Goal: Transaction & Acquisition: Purchase product/service

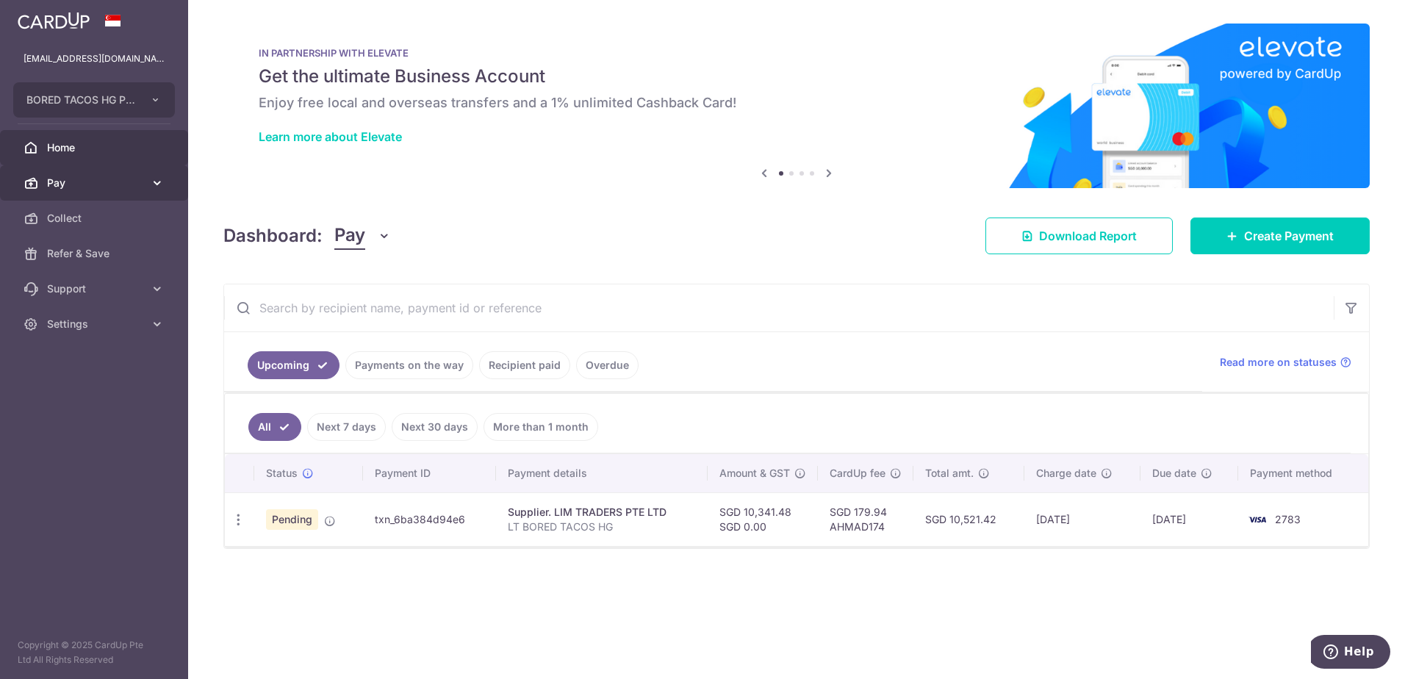
click at [136, 185] on span "Pay" at bounding box center [95, 183] width 97 height 15
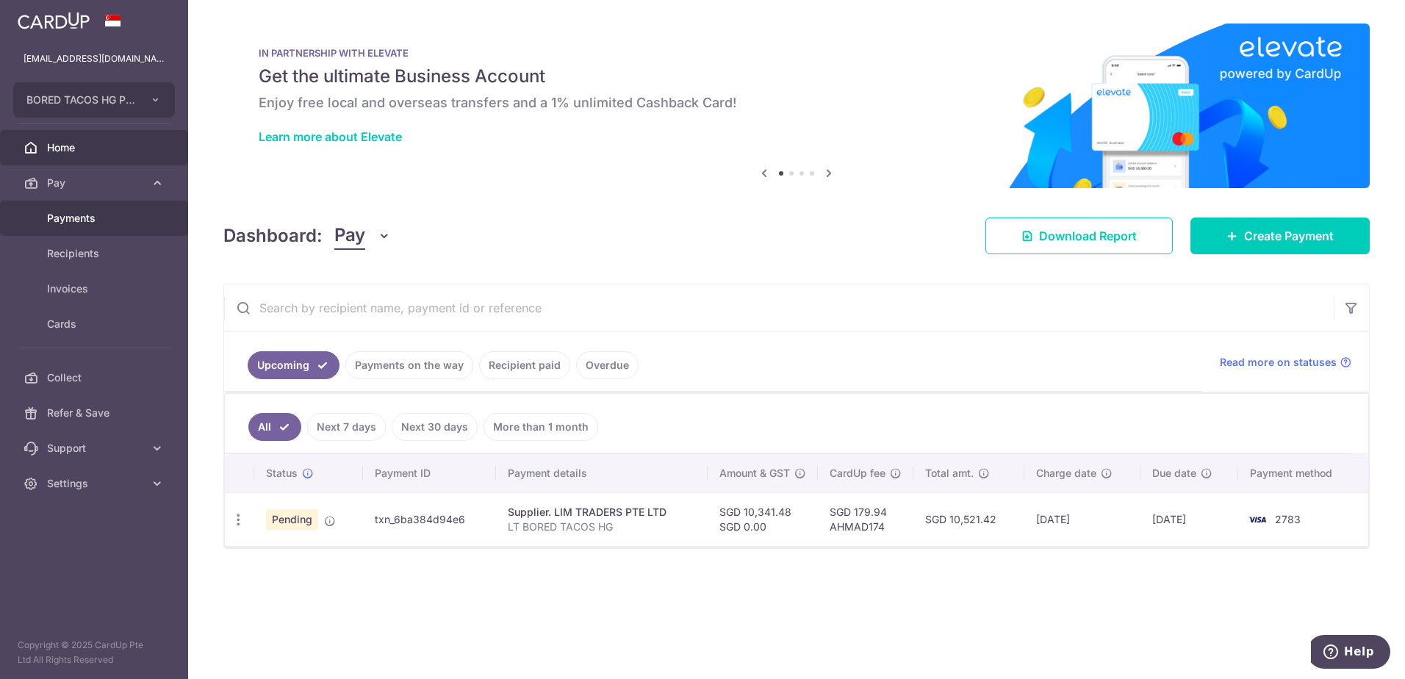
click at [93, 220] on span "Payments" at bounding box center [95, 218] width 97 height 15
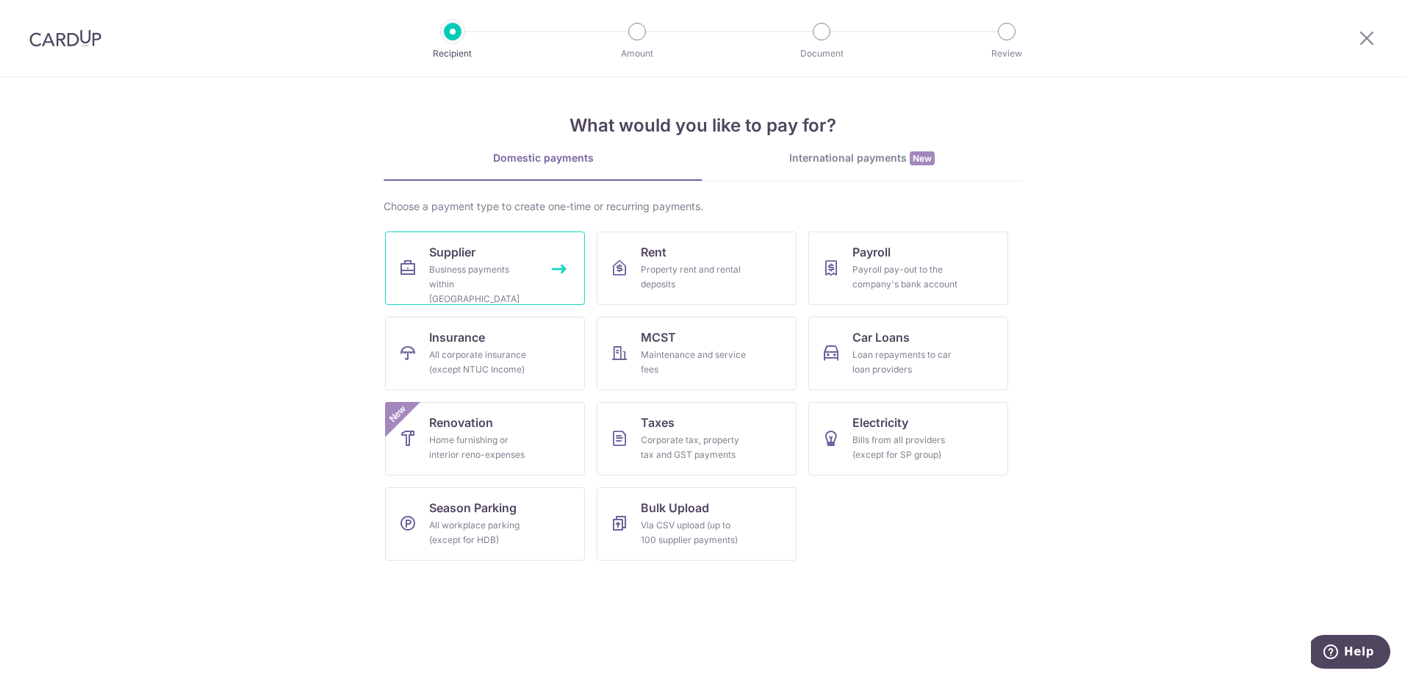
click at [457, 282] on div "Business payments within Singapore" at bounding box center [482, 284] width 106 height 44
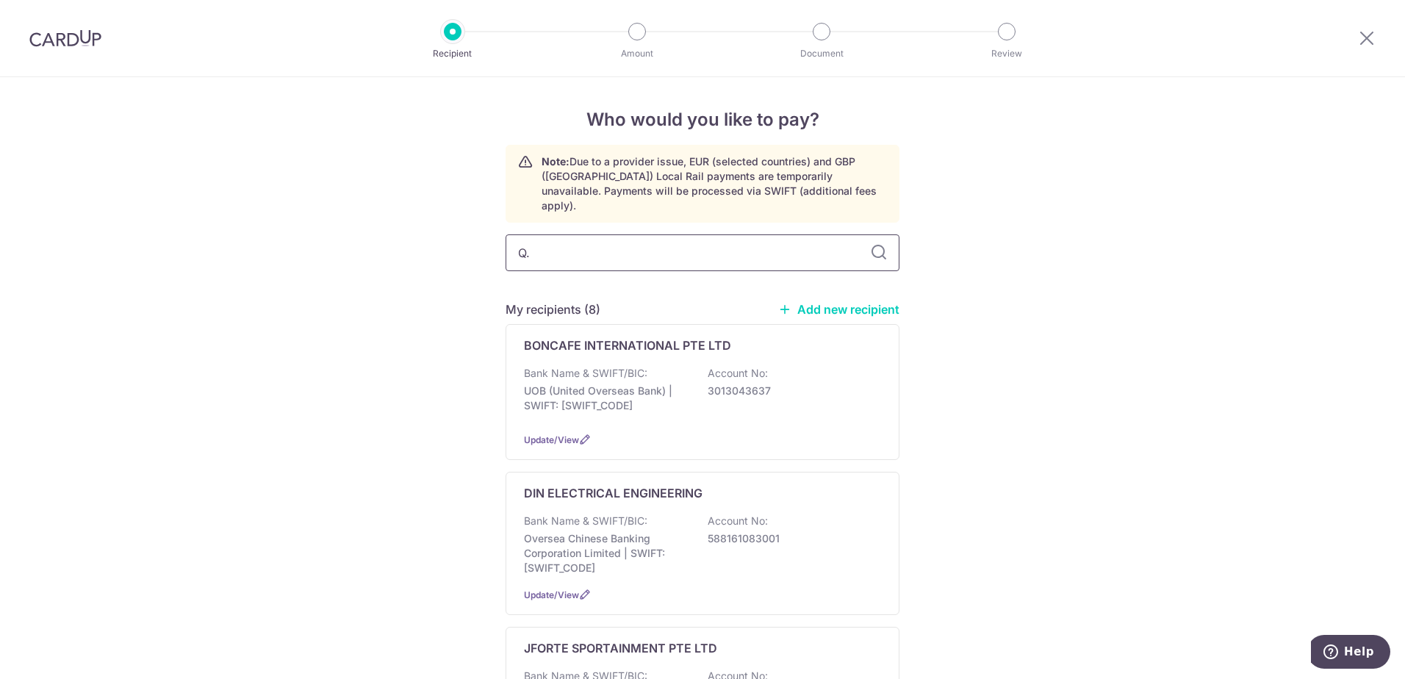
type input "Q.B"
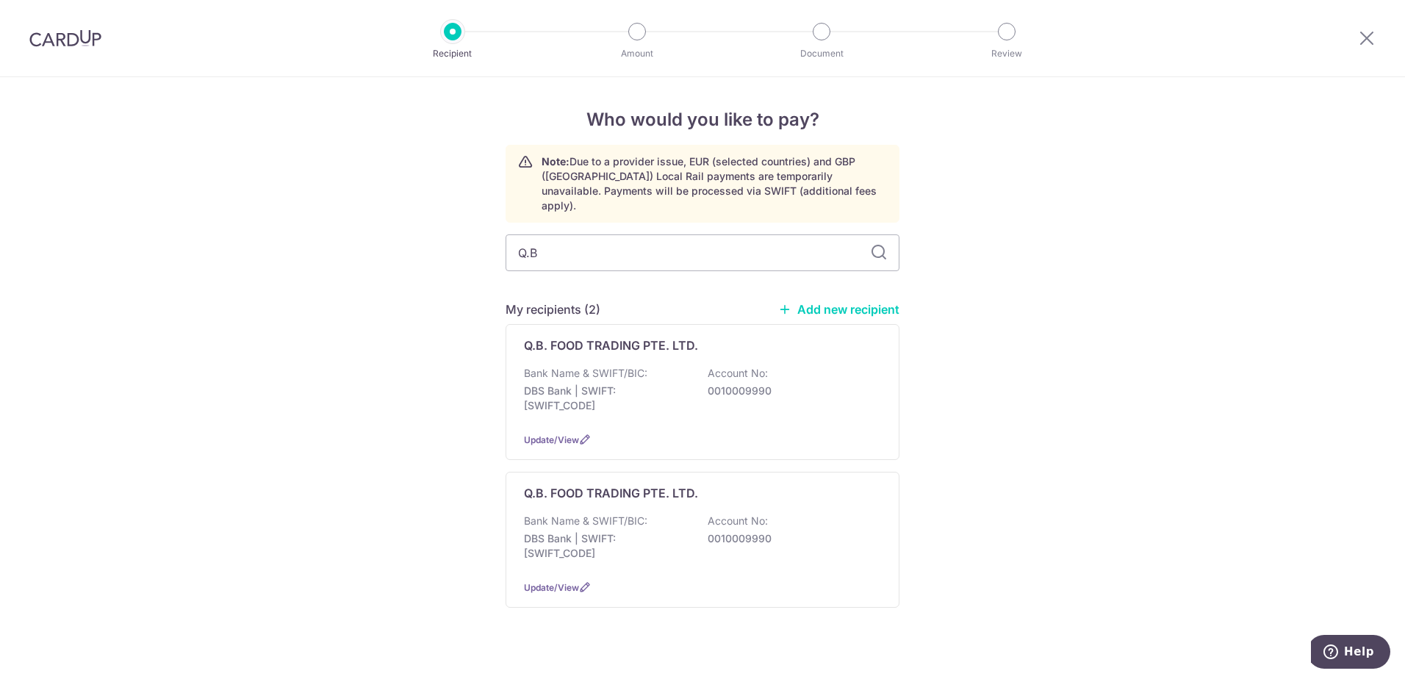
click at [676, 234] on input "Q.B" at bounding box center [702, 252] width 394 height 37
click at [669, 366] on div "Bank Name & SWIFT/BIC: DBS Bank | SWIFT: DBSSSGSGXXX Account No: 0010009990" at bounding box center [702, 393] width 357 height 54
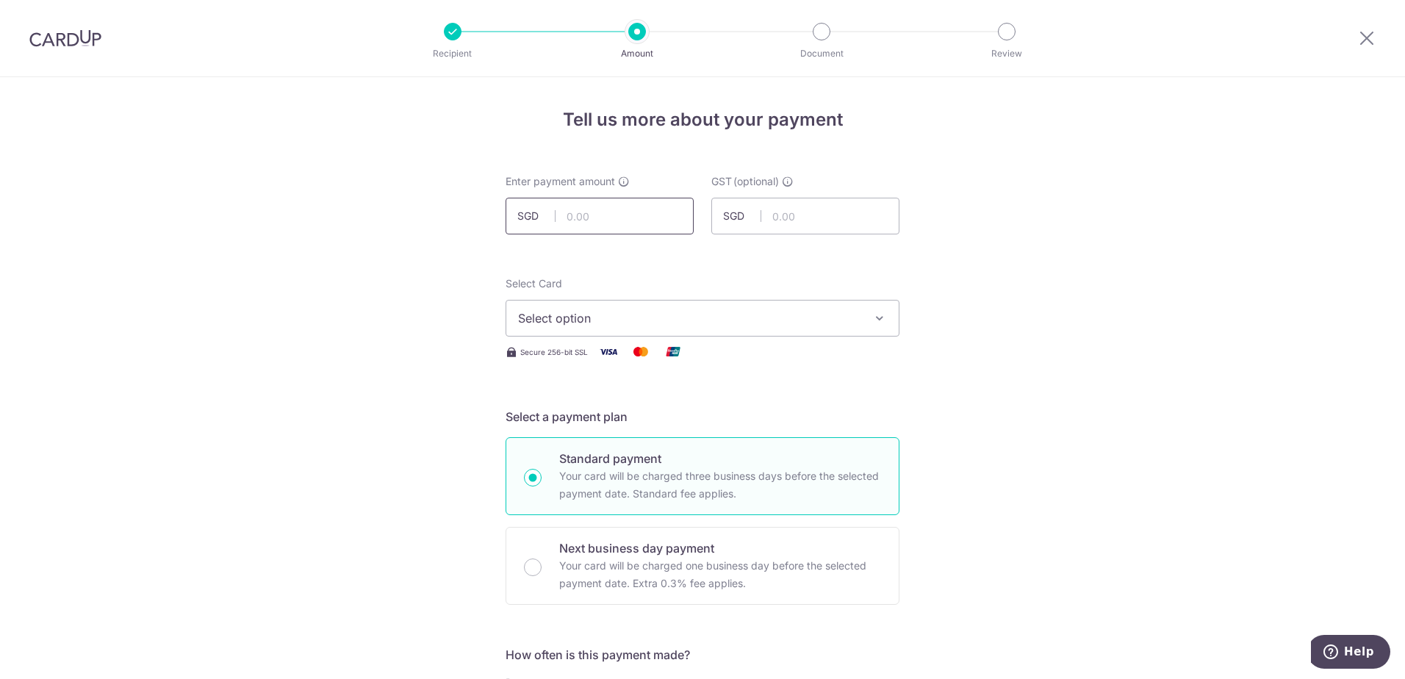
click at [649, 224] on input "text" at bounding box center [599, 216] width 188 height 37
click at [628, 208] on input "text" at bounding box center [599, 216] width 188 height 37
type input "4,265.73"
drag, startPoint x: 260, startPoint y: 228, endPoint x: 335, endPoint y: 239, distance: 75.7
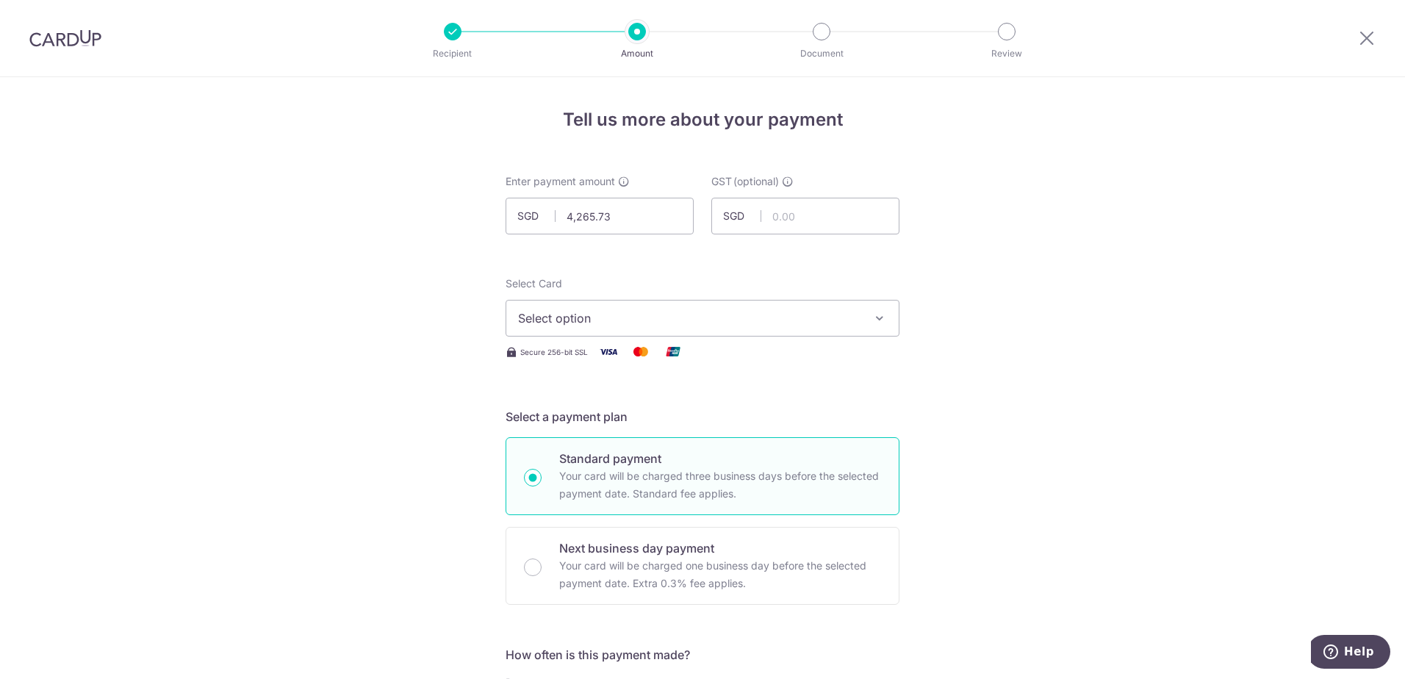
click at [556, 317] on span "Select option" at bounding box center [689, 318] width 342 height 18
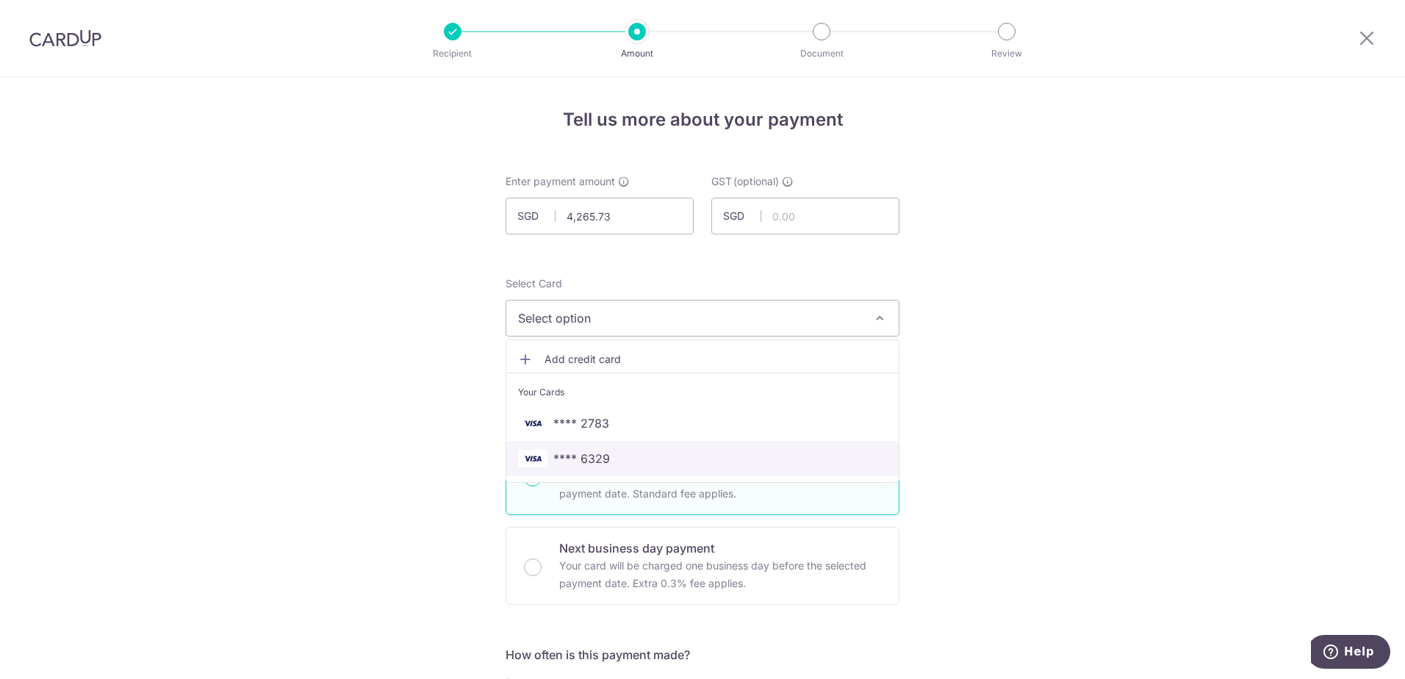
click at [602, 461] on span "**** 6329" at bounding box center [581, 459] width 57 height 18
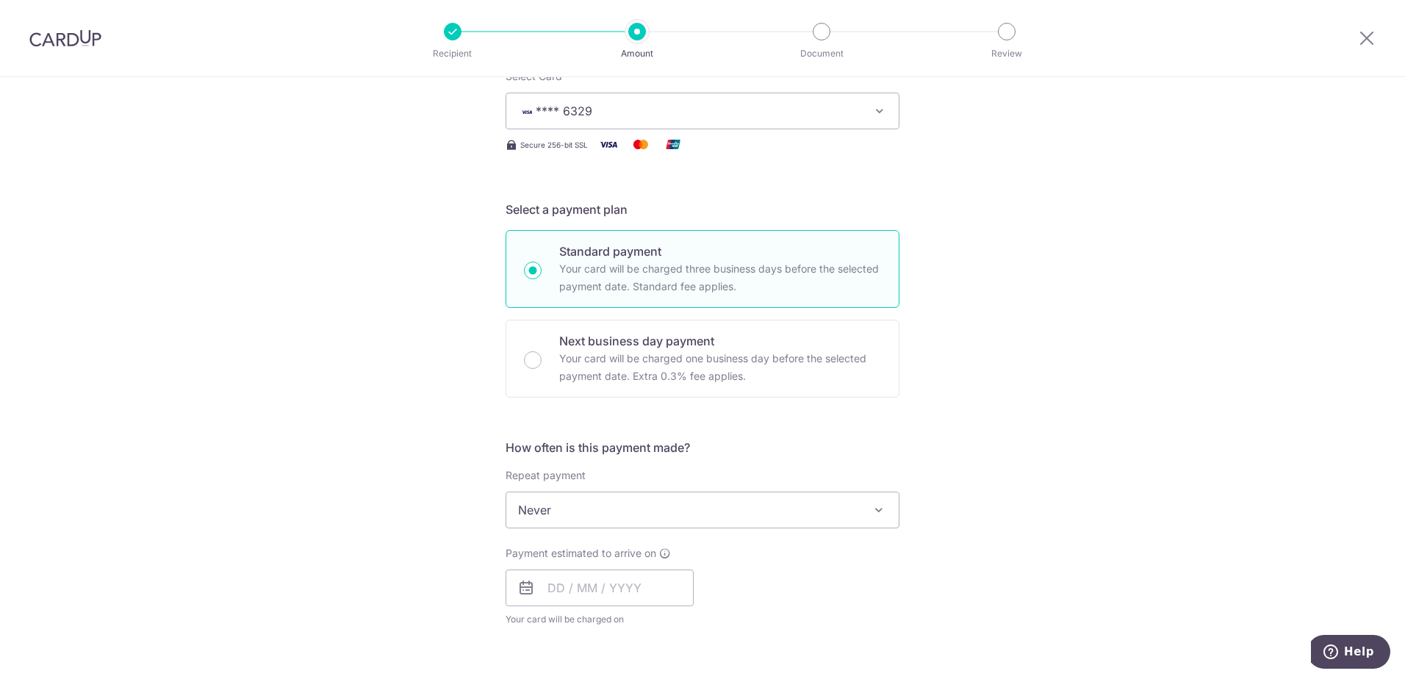
scroll to position [220, 0]
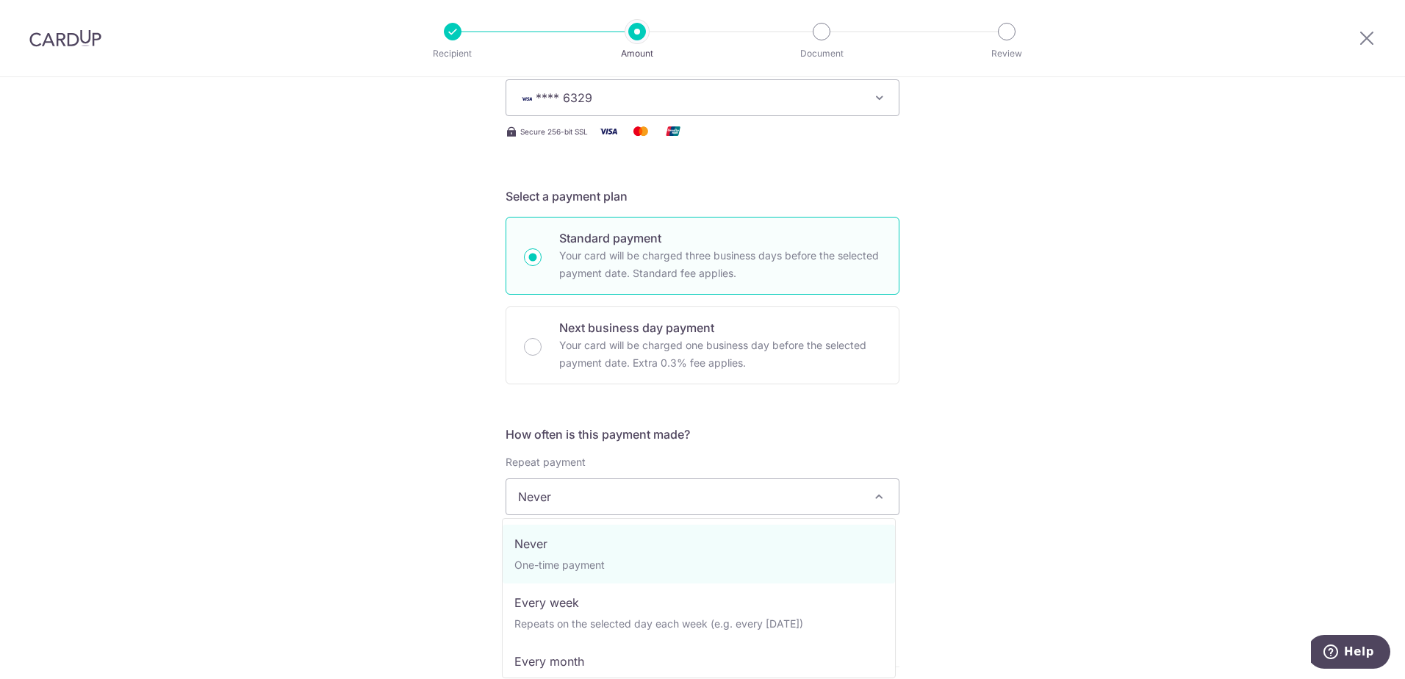
click at [575, 505] on span "Never" at bounding box center [702, 496] width 392 height 35
click at [576, 505] on span "Never" at bounding box center [702, 496] width 392 height 35
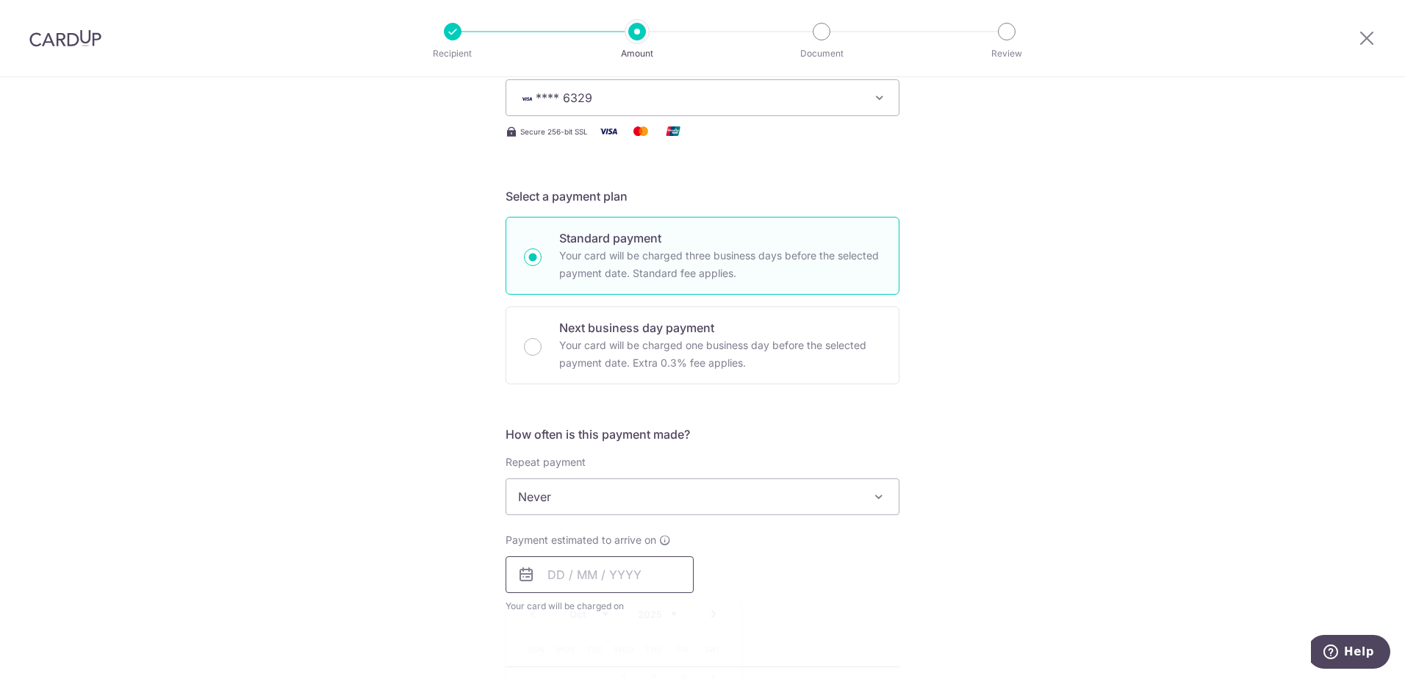
click at [577, 579] on input "text" at bounding box center [599, 574] width 188 height 37
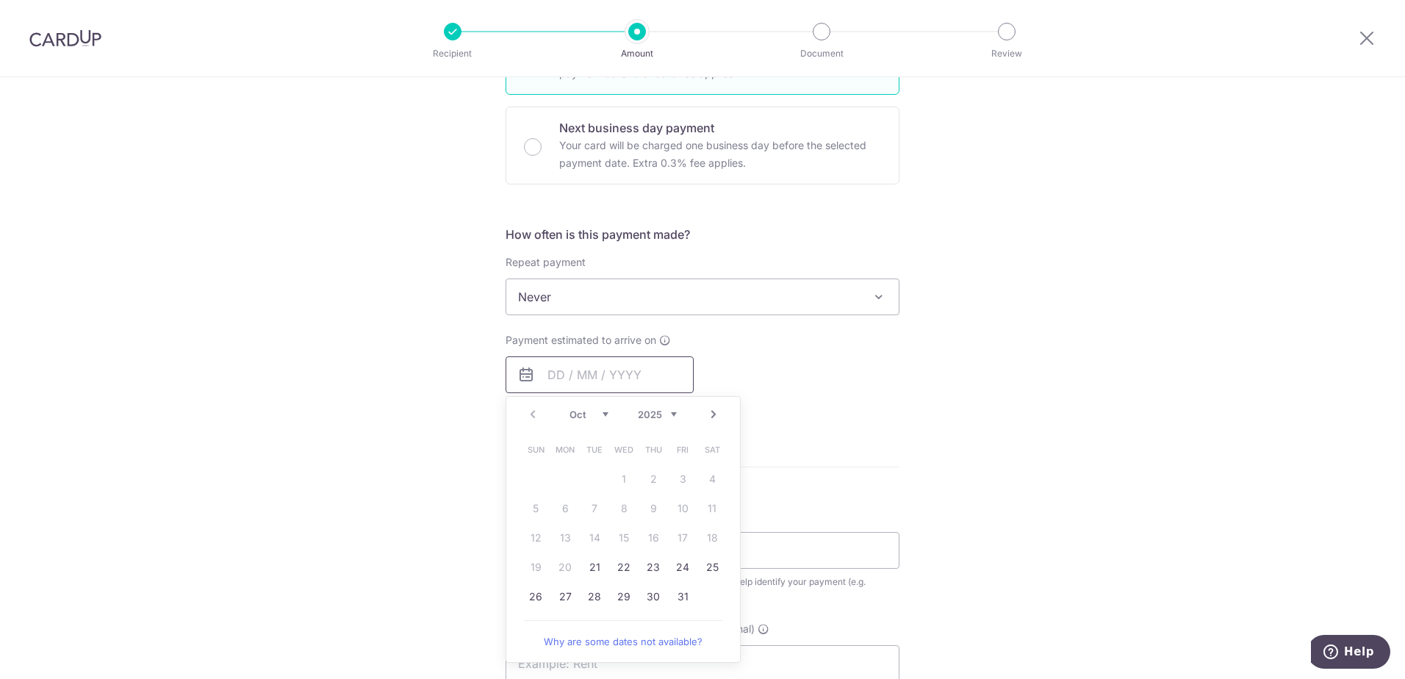
scroll to position [441, 0]
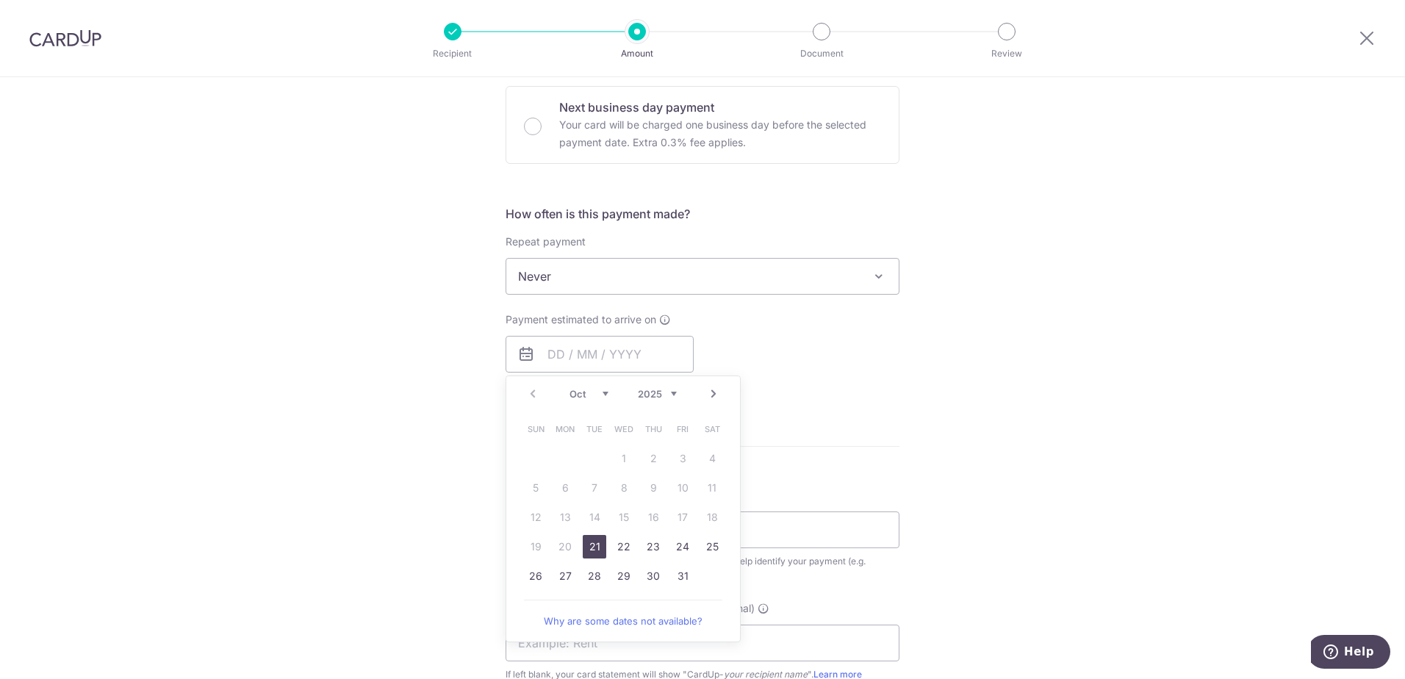
click at [591, 548] on link "21" at bounding box center [595, 547] width 24 height 24
type input "21/10/2025"
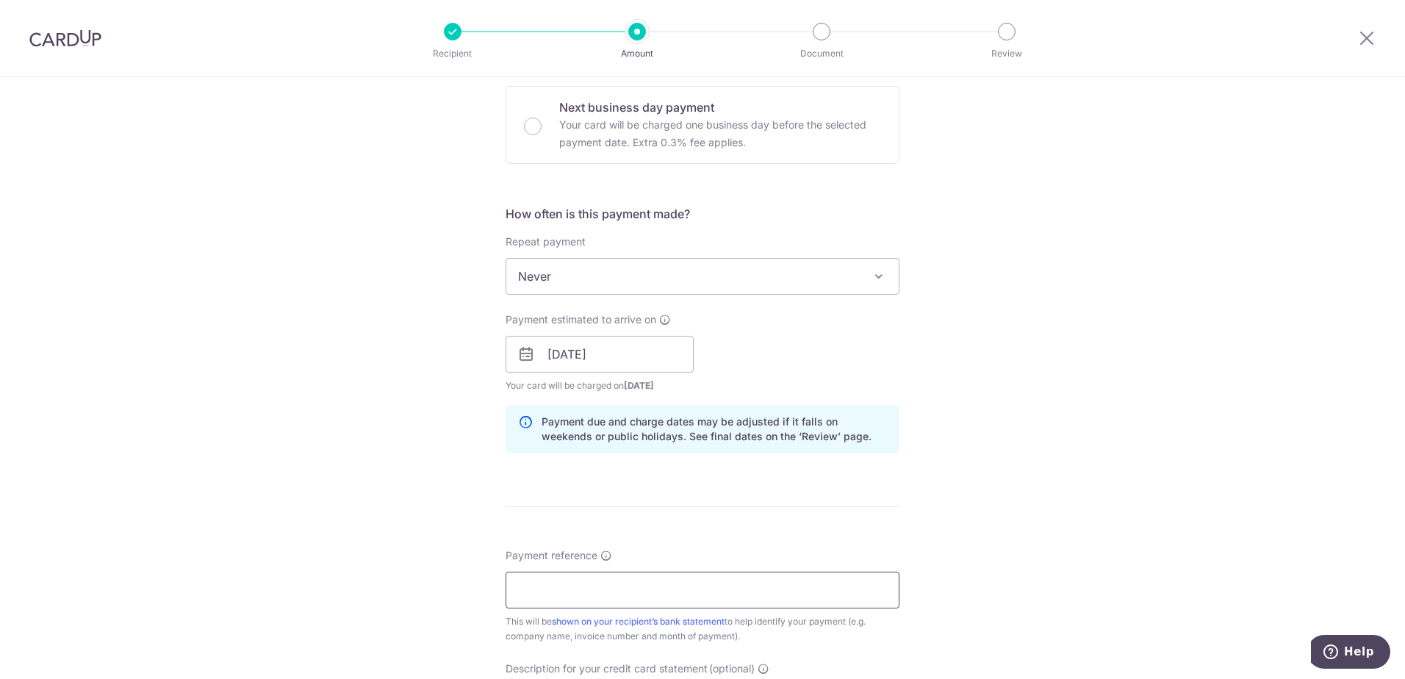
click at [564, 589] on input "Payment reference" at bounding box center [702, 590] width 394 height 37
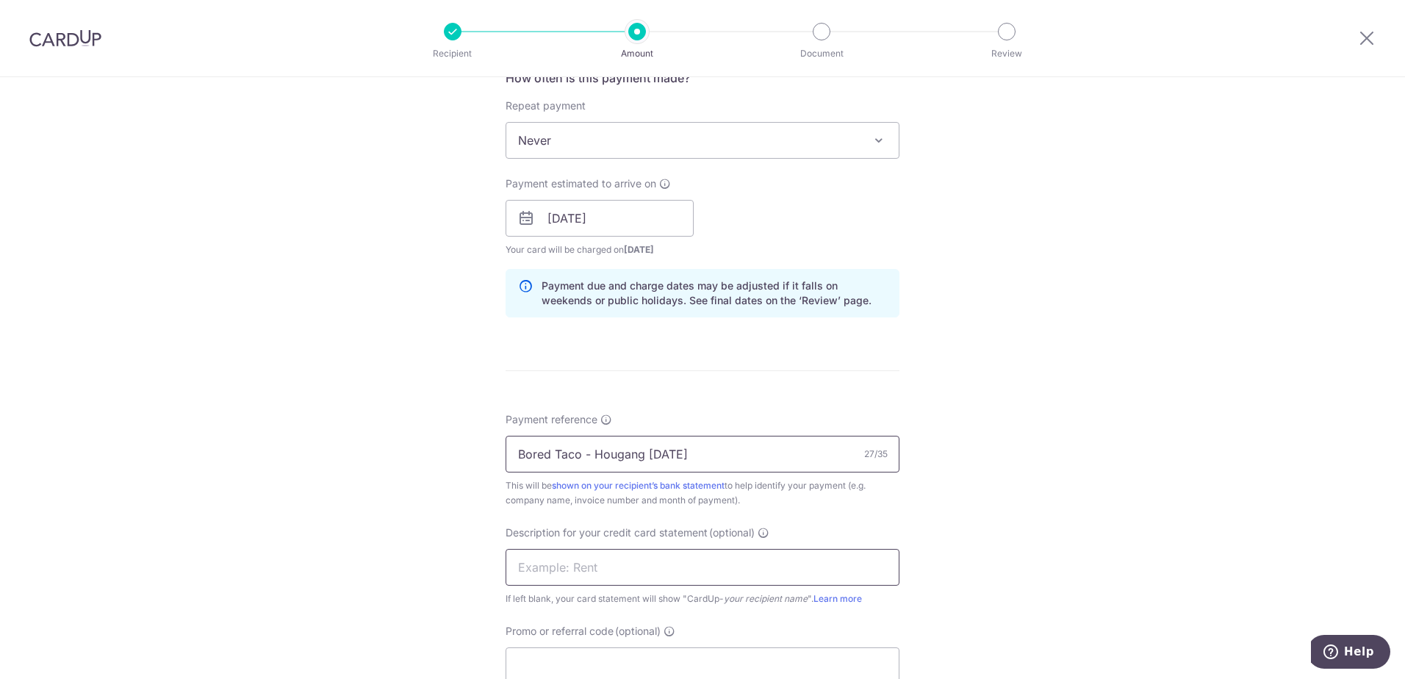
scroll to position [661, 0]
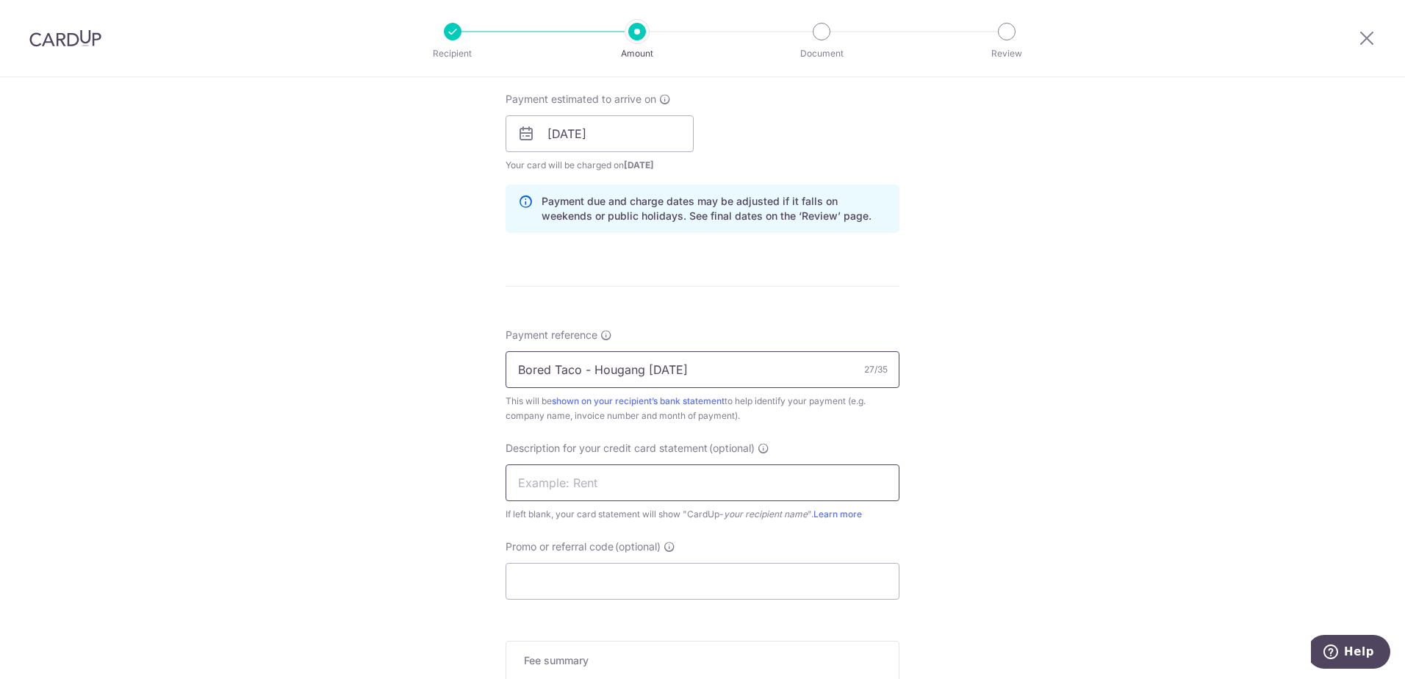
type input "Bored Taco - Hougang Sep 25"
click at [593, 489] on input "text" at bounding box center [702, 482] width 394 height 37
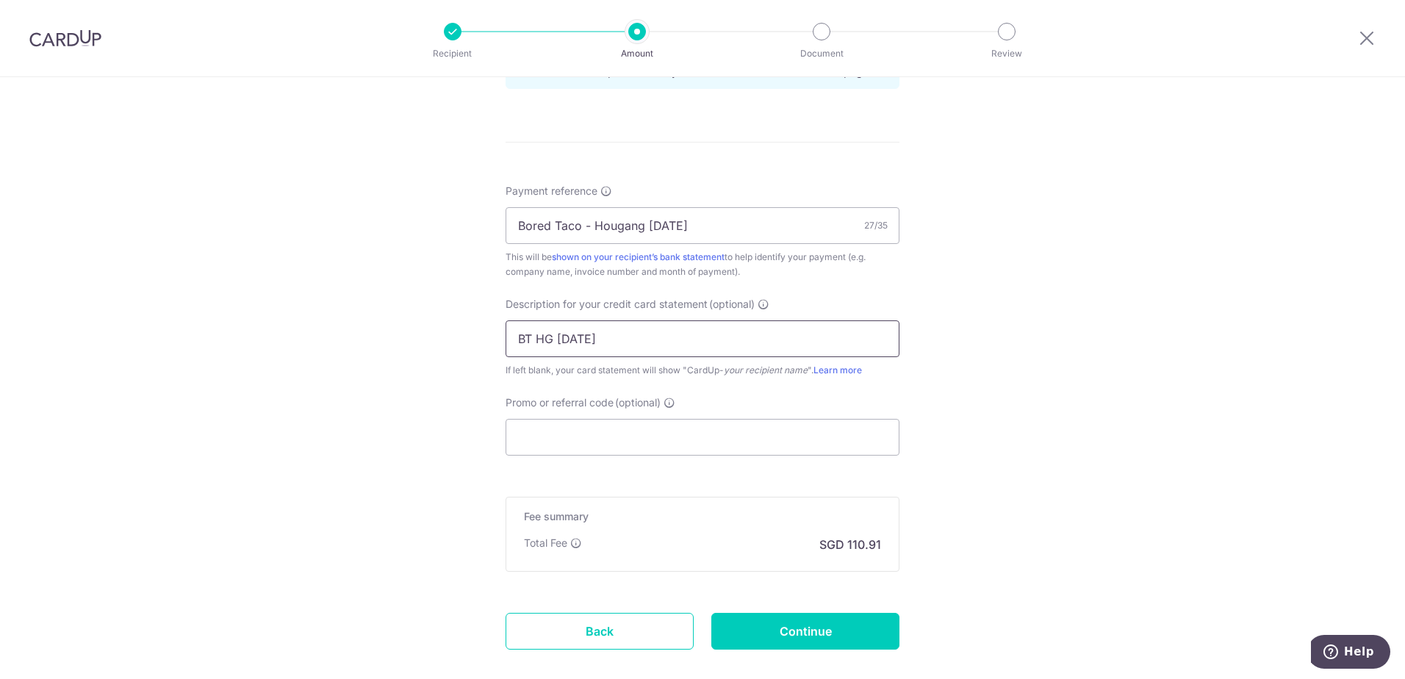
scroll to position [808, 0]
type input "BT HG Sep 25"
click at [561, 442] on input "Promo or referral code (optional)" at bounding box center [702, 434] width 394 height 37
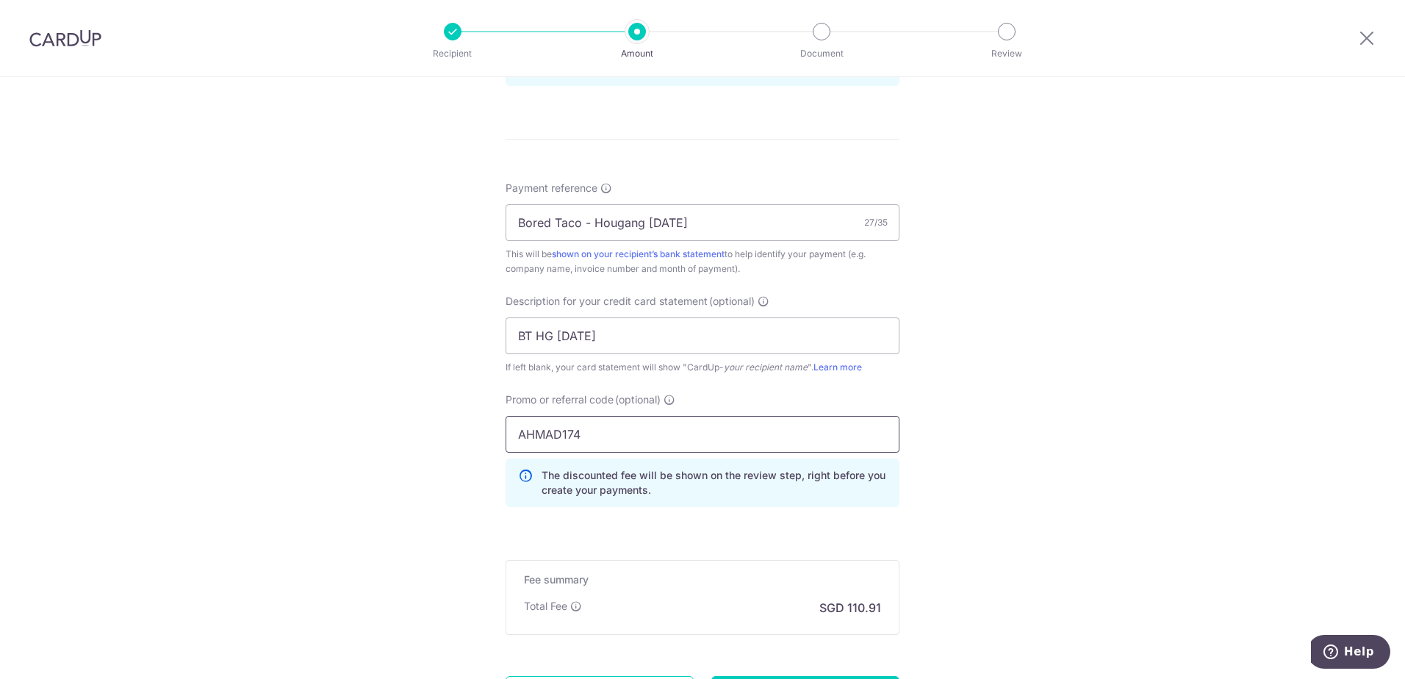
type input "AHMAD174"
click at [348, 456] on div "Tell us more about your payment Enter payment amount SGD 4,265.73 4265.73 GST (…" at bounding box center [702, 46] width 1405 height 1554
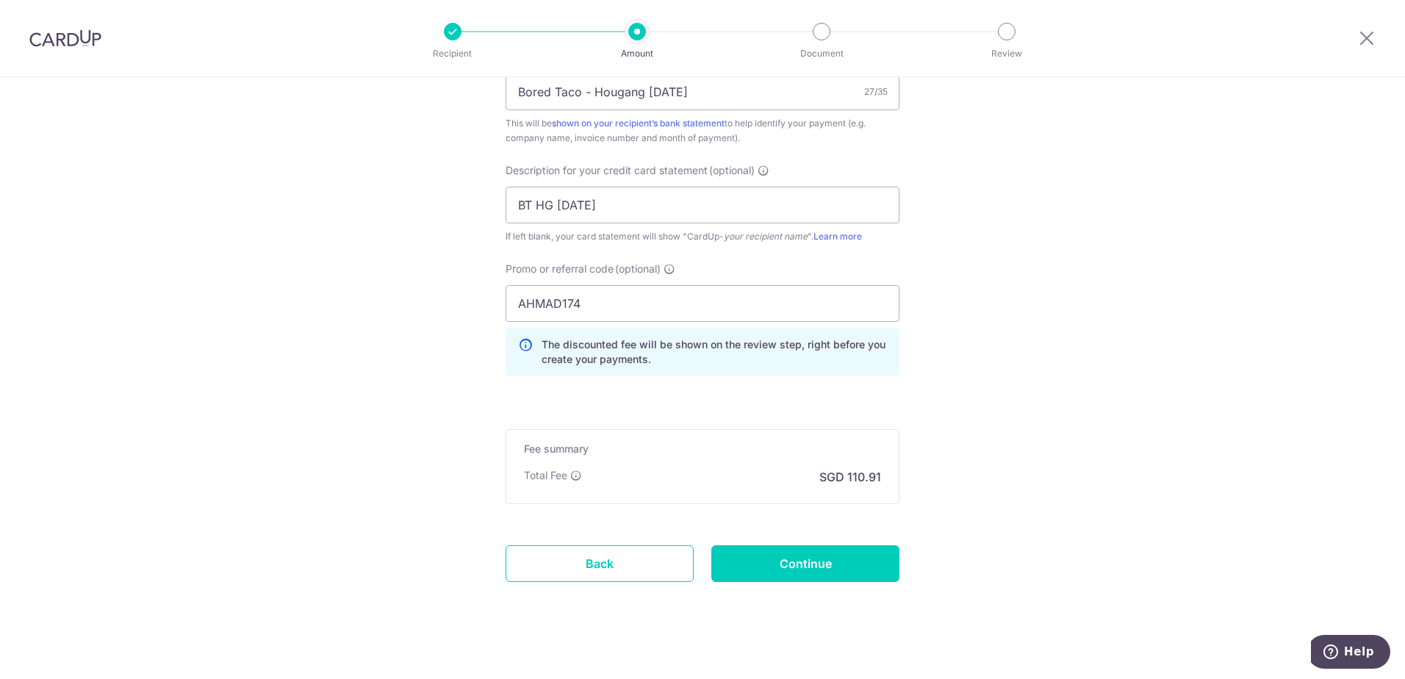
scroll to position [952, 0]
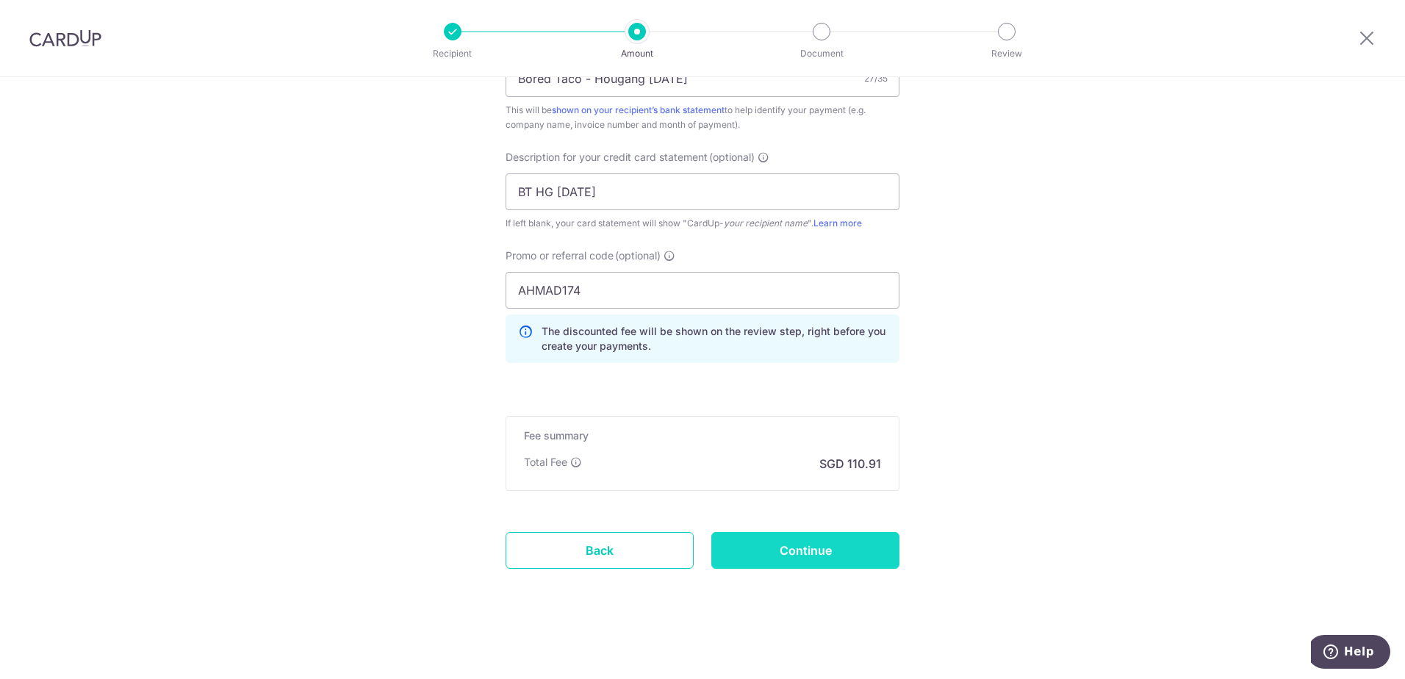
click at [789, 566] on input "Continue" at bounding box center [805, 550] width 188 height 37
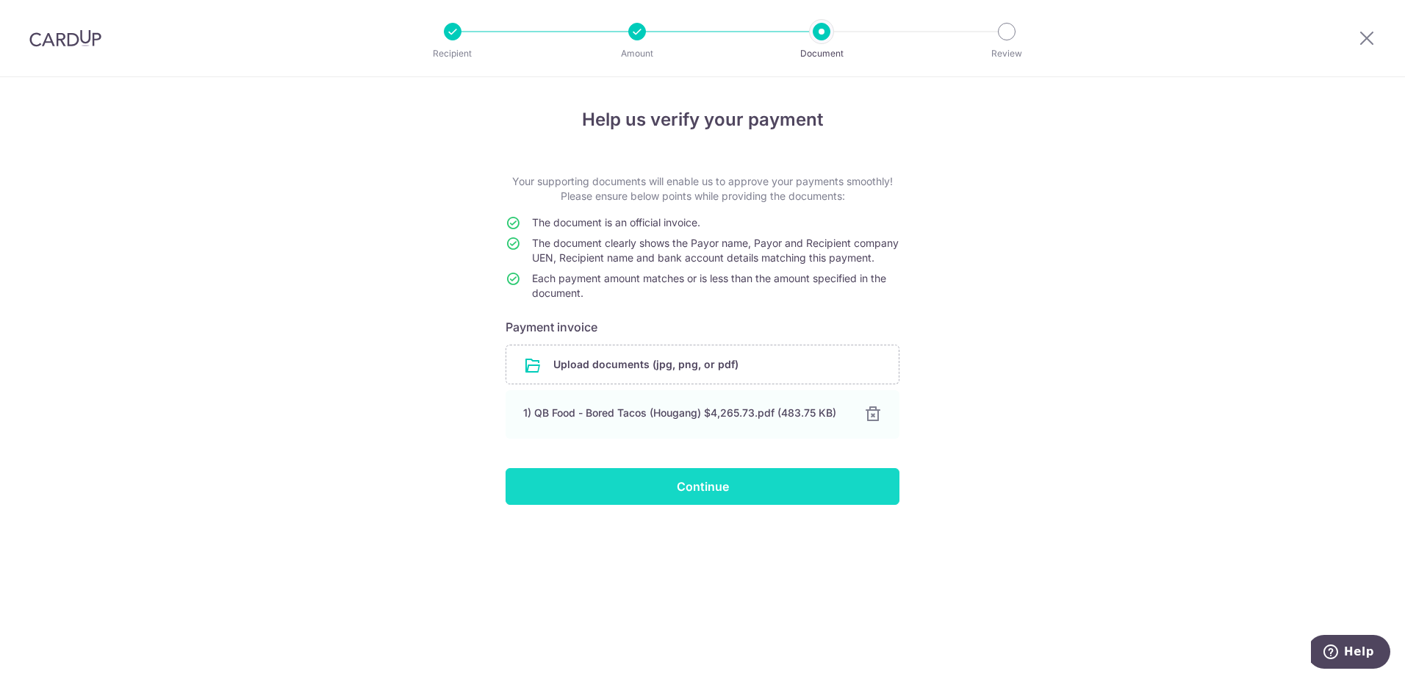
click at [669, 503] on input "Continue" at bounding box center [702, 486] width 394 height 37
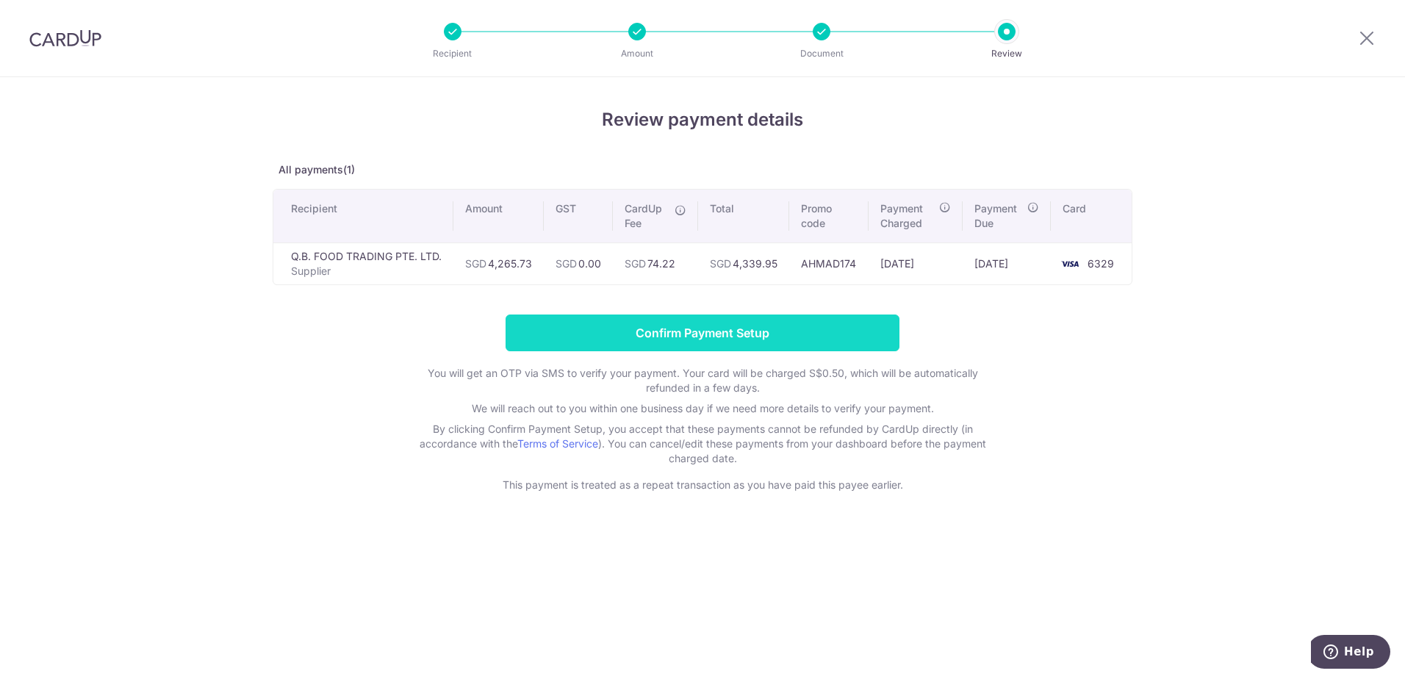
click at [742, 328] on input "Confirm Payment Setup" at bounding box center [702, 332] width 394 height 37
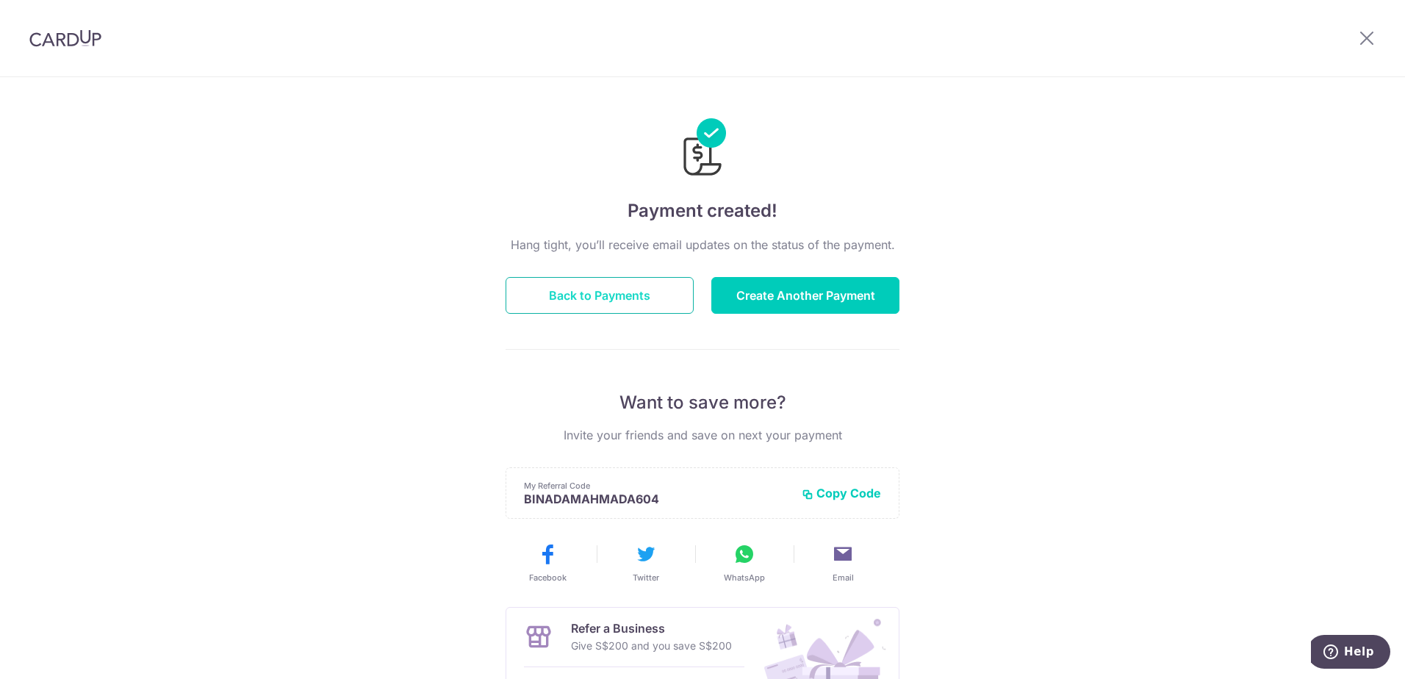
click at [586, 289] on button "Back to Payments" at bounding box center [599, 295] width 188 height 37
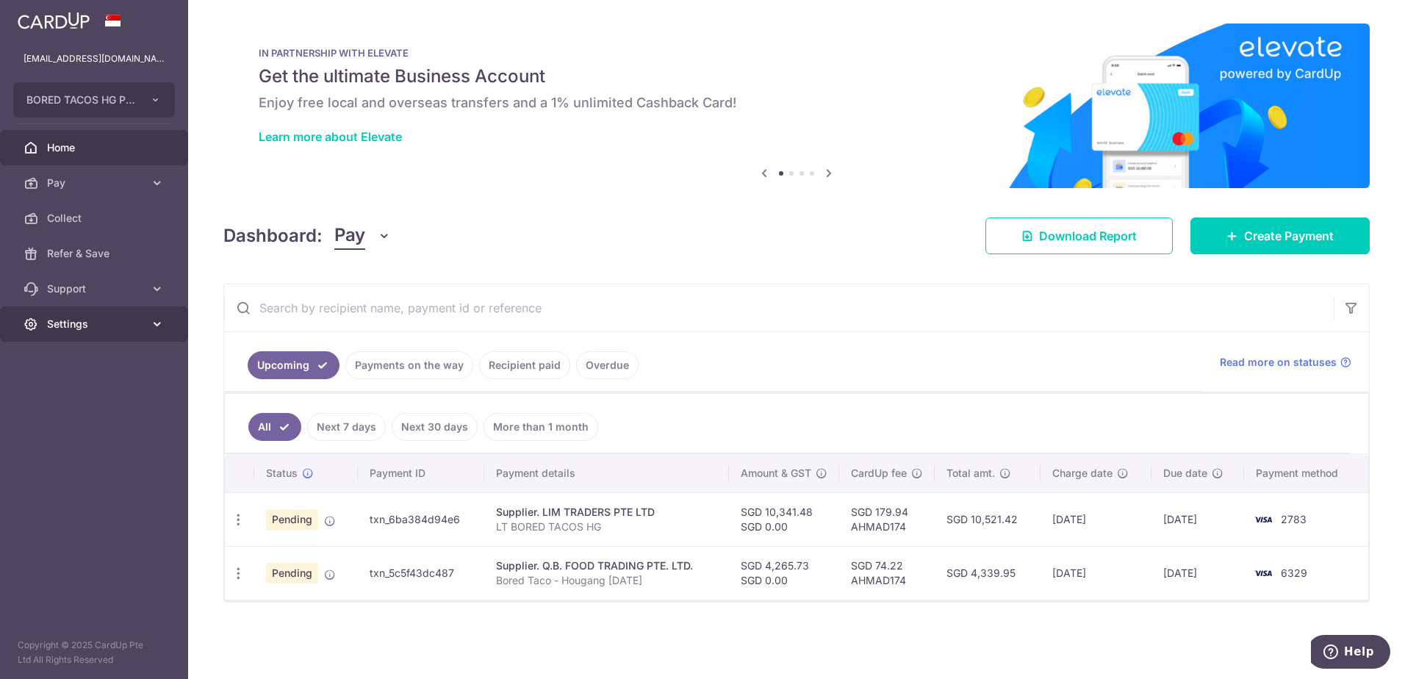
click at [75, 318] on span "Settings" at bounding box center [95, 324] width 97 height 15
click at [79, 400] on span "Logout" at bounding box center [95, 394] width 97 height 15
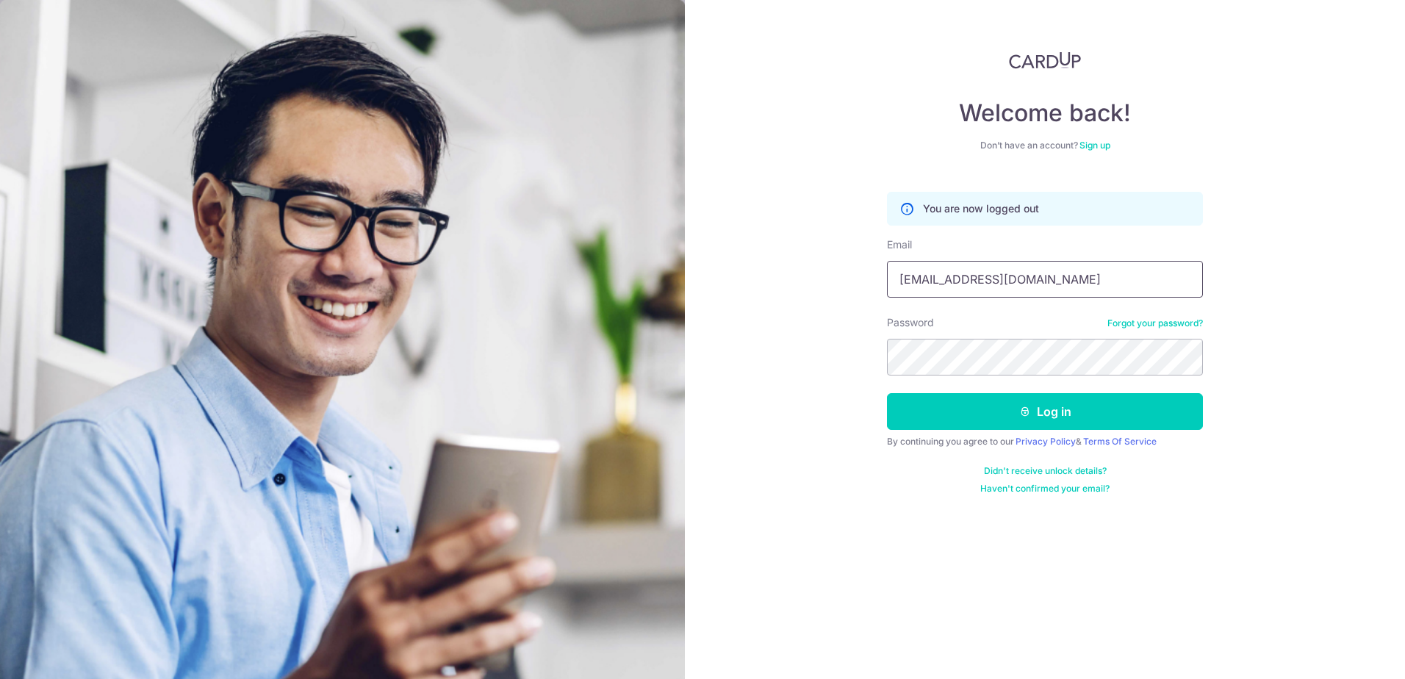
click at [1087, 284] on input "domtan1989@gmail.com" at bounding box center [1045, 279] width 316 height 37
click at [1021, 289] on input "domtan1989@gmail.com" at bounding box center [1045, 279] width 316 height 37
click at [1023, 285] on input "domtan1989@gmail.com" at bounding box center [1045, 279] width 316 height 37
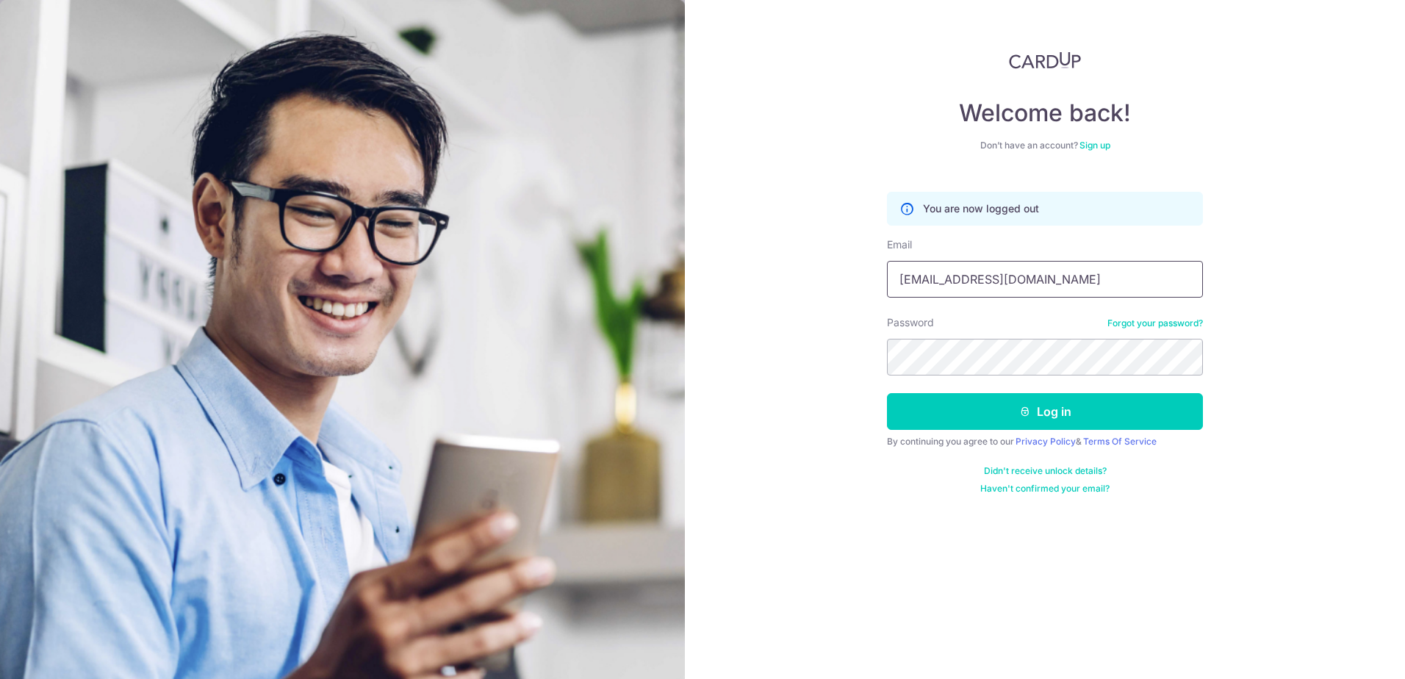
click at [1023, 285] on input "domtan1989@gmail.com" at bounding box center [1045, 279] width 316 height 37
type input "[EMAIL_ADDRESS][DOMAIN_NAME]"
click at [757, 350] on div "Welcome back! Don’t have an account? Sign up You are now logged out Email bored…" at bounding box center [1045, 339] width 720 height 679
click at [1247, 392] on div "Welcome back! Don’t have an account? Sign up You are now logged out Email bored…" at bounding box center [1045, 339] width 720 height 679
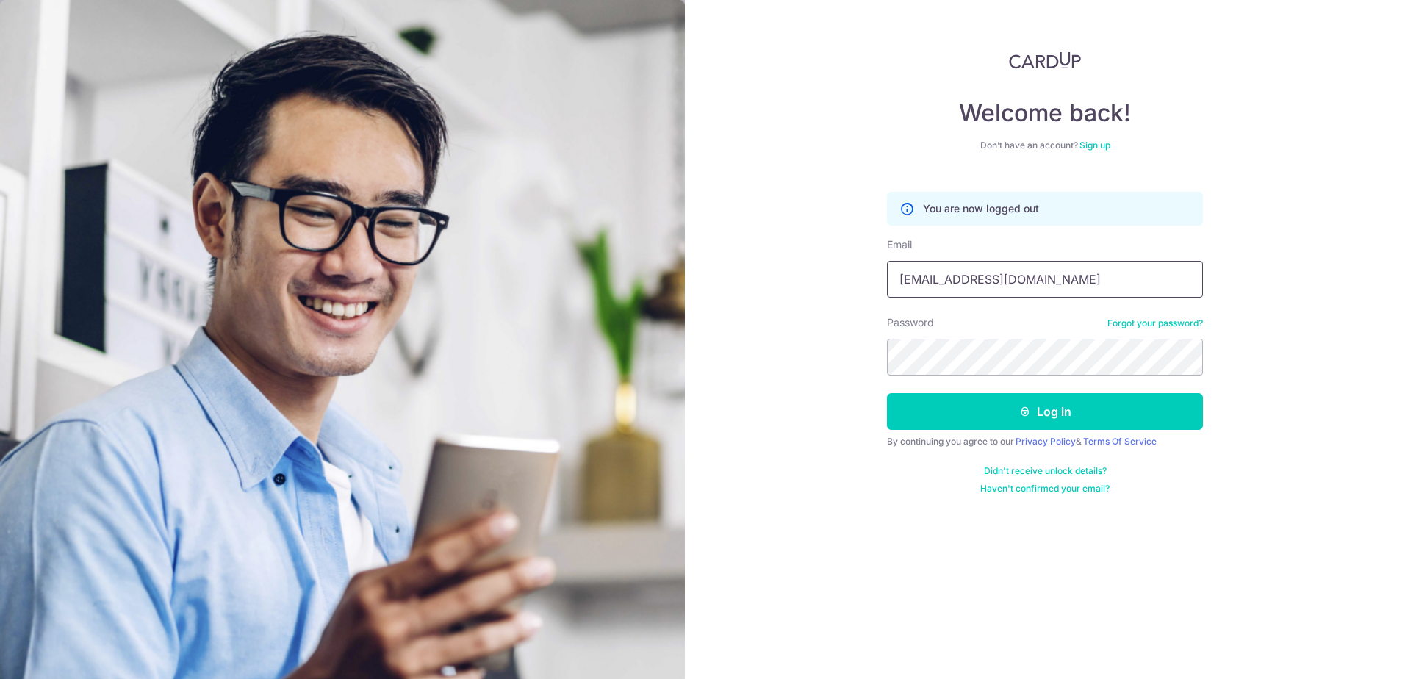
click at [1076, 282] on input "[EMAIL_ADDRESS][DOMAIN_NAME]" at bounding box center [1045, 279] width 316 height 37
click at [855, 349] on div "Welcome back! Don’t have an account? Sign up You are now logged out Email bored…" at bounding box center [1045, 339] width 720 height 679
click at [1030, 431] on form "You are now logged out Email boredtacosjk@gmail.com Password Forgot your passwo…" at bounding box center [1045, 338] width 316 height 314
click at [1051, 401] on button "Log in" at bounding box center [1045, 411] width 316 height 37
